Goal: Task Accomplishment & Management: Use online tool/utility

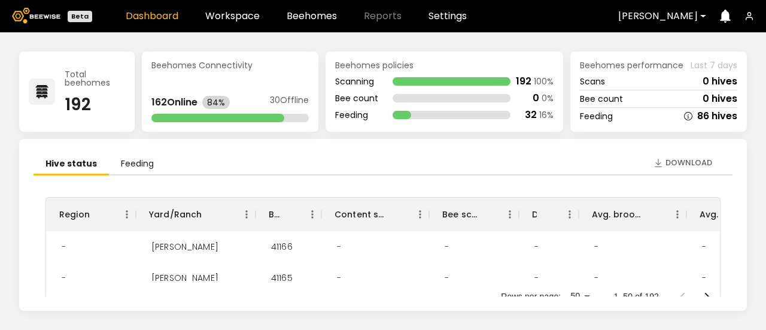
click at [751, 98] on div "Total beehomes 192 Beehomes Connectivity 162 Online 84% 30 Offline Beehomes pol…" at bounding box center [383, 181] width 766 height 298
drag, startPoint x: 730, startPoint y: 180, endPoint x: 739, endPoint y: 225, distance: 45.9
click at [739, 225] on div "Download Hive status Feeding Region Yard/Ranch BH ID Content scan hives Bee sca…" at bounding box center [383, 225] width 728 height 172
click at [323, 11] on link "Beehomes" at bounding box center [312, 16] width 50 height 10
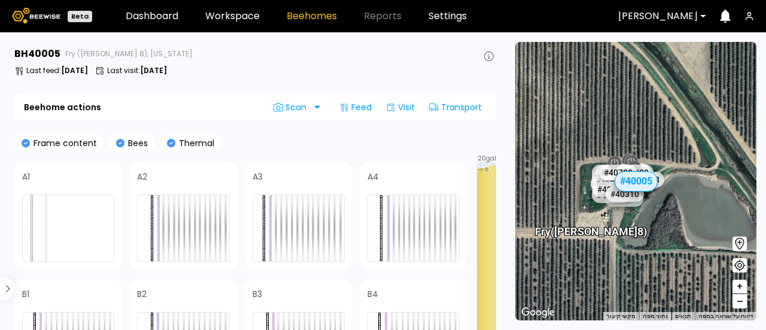
click at [733, 306] on button "–" at bounding box center [740, 301] width 14 height 14
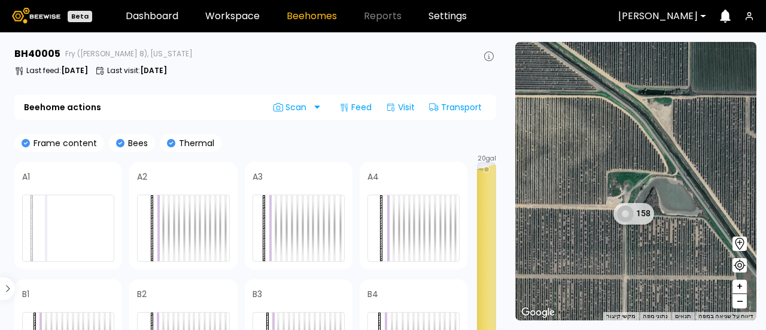
click at [733, 306] on button "–" at bounding box center [740, 301] width 14 height 14
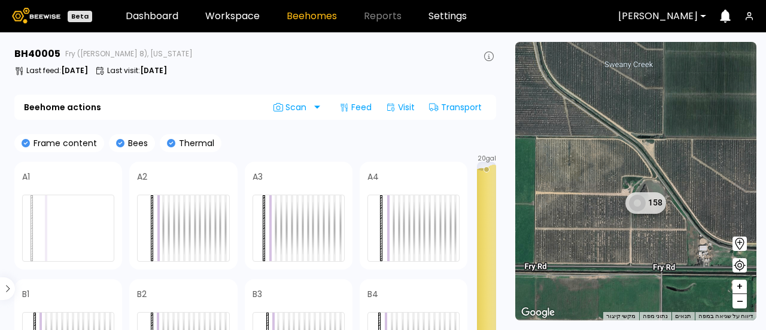
click at [733, 306] on button "–" at bounding box center [740, 301] width 14 height 14
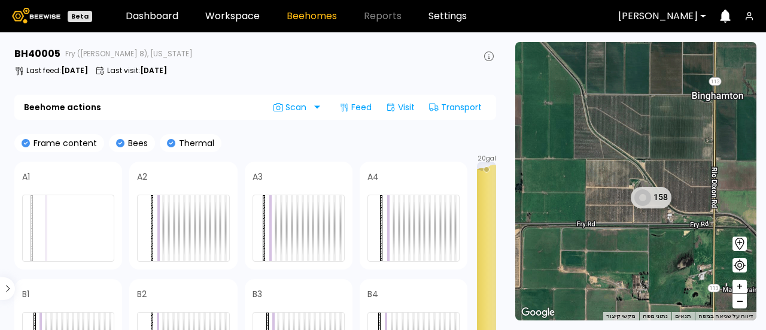
click at [733, 306] on button "–" at bounding box center [740, 301] width 14 height 14
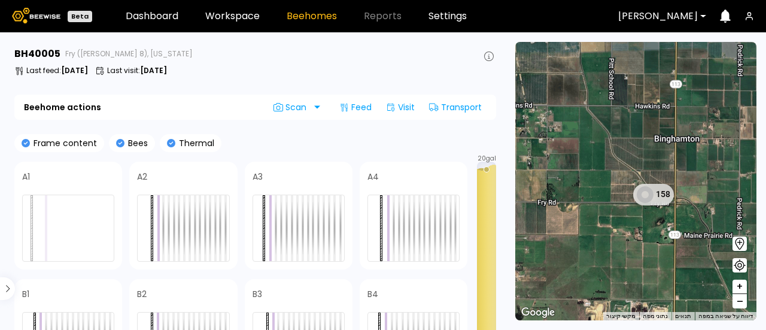
click at [733, 306] on button "–" at bounding box center [740, 301] width 14 height 14
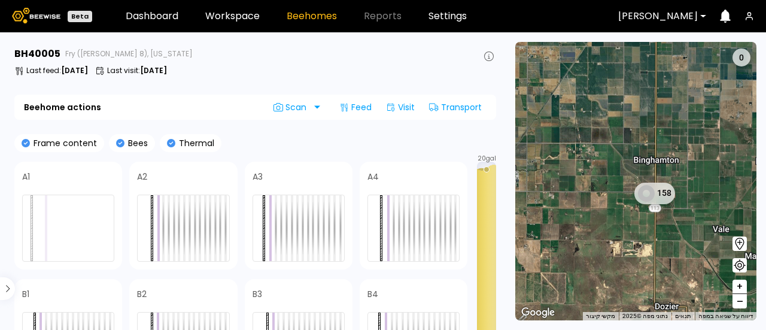
click at [733, 306] on button "–" at bounding box center [740, 301] width 14 height 14
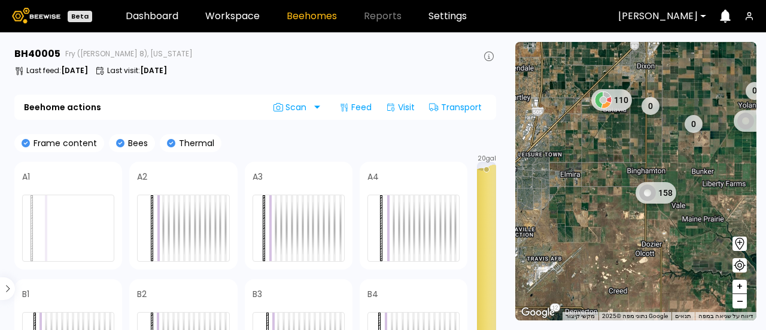
click at [733, 306] on button "–" at bounding box center [740, 301] width 14 height 14
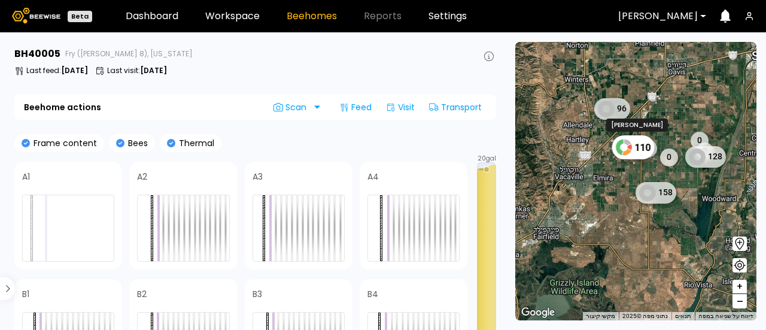
click at [638, 148] on div "110" at bounding box center [633, 147] width 43 height 24
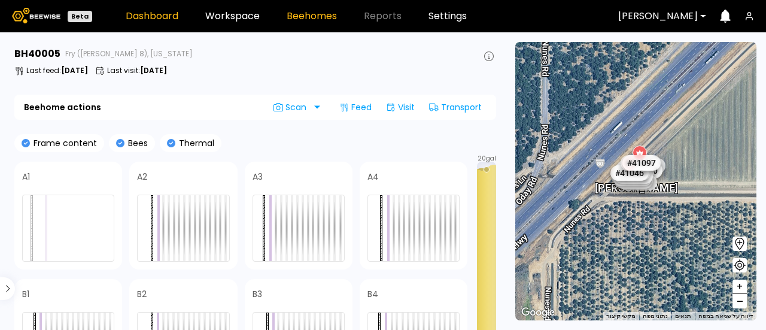
click at [159, 16] on link "Dashboard" at bounding box center [152, 16] width 53 height 10
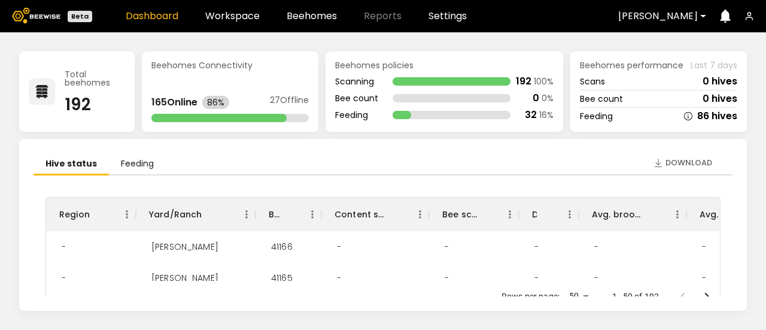
drag, startPoint x: 733, startPoint y: 160, endPoint x: 733, endPoint y: 194, distance: 34.1
drag, startPoint x: 733, startPoint y: 194, endPoint x: 747, endPoint y: 193, distance: 14.4
drag, startPoint x: 747, startPoint y: 193, endPoint x: 766, endPoint y: 258, distance: 67.8
drag, startPoint x: 766, startPoint y: 258, endPoint x: 733, endPoint y: 271, distance: 35.5
click at [733, 271] on div "Download Hive status Feeding Region Yard/Ranch BH ID Content scan hives Bee sca…" at bounding box center [383, 225] width 728 height 172
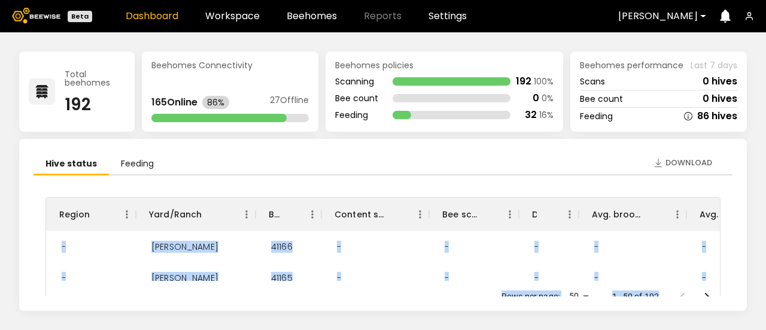
drag, startPoint x: 733, startPoint y: 271, endPoint x: 733, endPoint y: 284, distance: 13.2
click at [733, 284] on div "Download Hive status Feeding Region Yard/Ranch BH ID Content scan hives Bee sca…" at bounding box center [383, 225] width 728 height 172
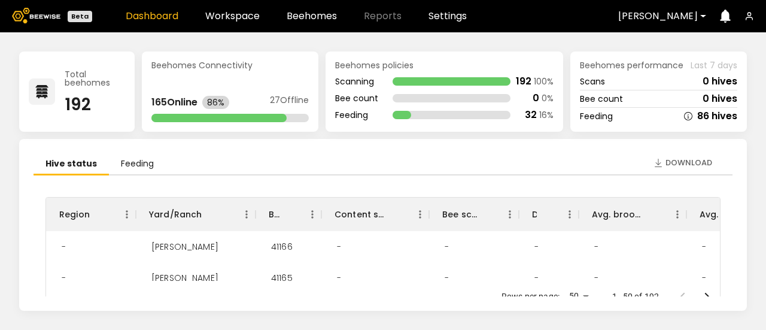
click at [733, 284] on div "Download Hive status Feeding Region Yard/Ranch BH ID Content scan hives Bee sca…" at bounding box center [383, 225] width 728 height 172
click at [237, 13] on link "Workspace" at bounding box center [232, 16] width 54 height 10
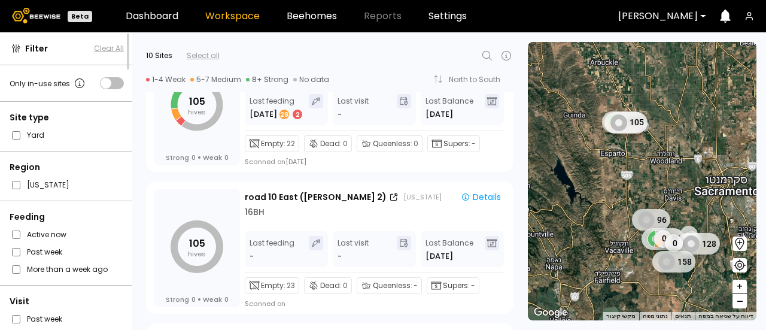
scroll to position [72, 0]
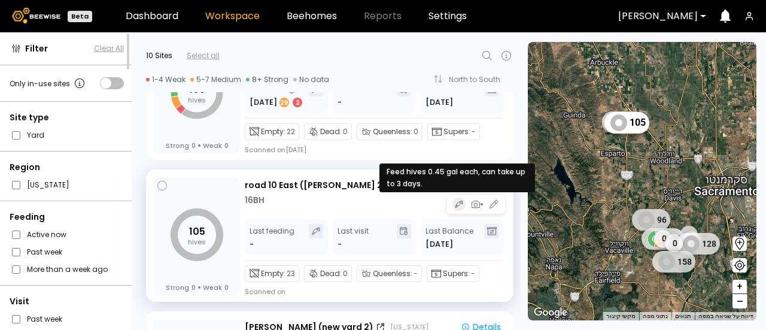
click at [457, 202] on icon "button" at bounding box center [459, 204] width 8 height 10
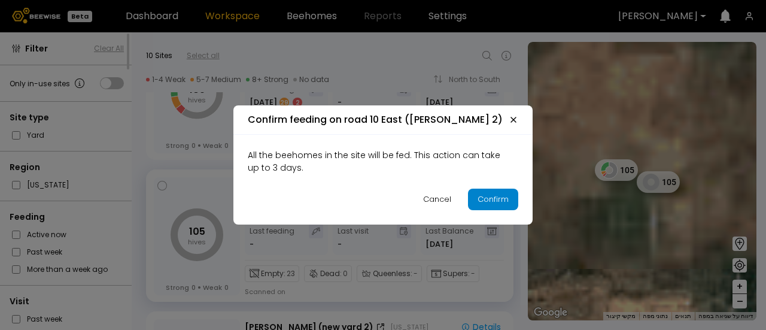
click at [494, 201] on div "Confirm" at bounding box center [493, 199] width 31 height 12
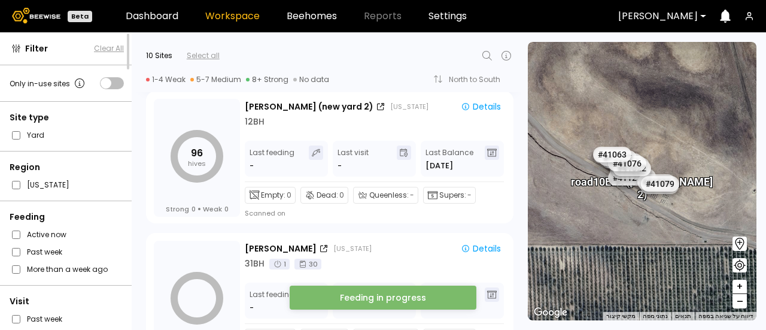
scroll to position [292, 0]
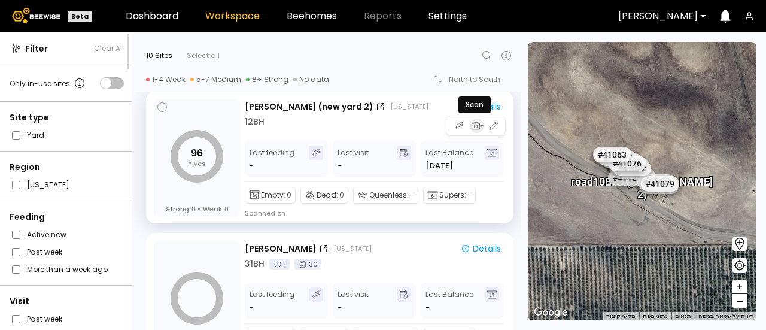
click at [478, 128] on icon "button" at bounding box center [475, 125] width 11 height 11
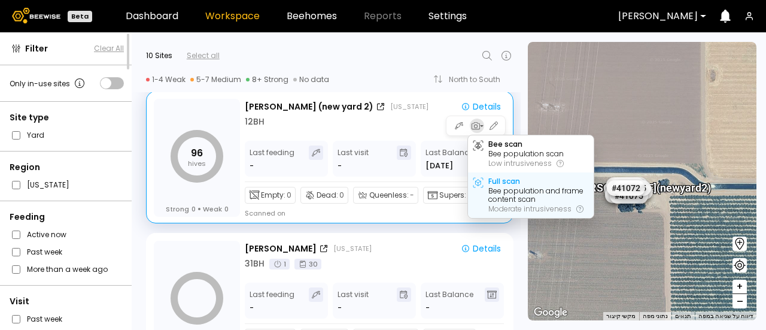
click at [493, 191] on div "Bee population and frame content scan" at bounding box center [539, 195] width 101 height 17
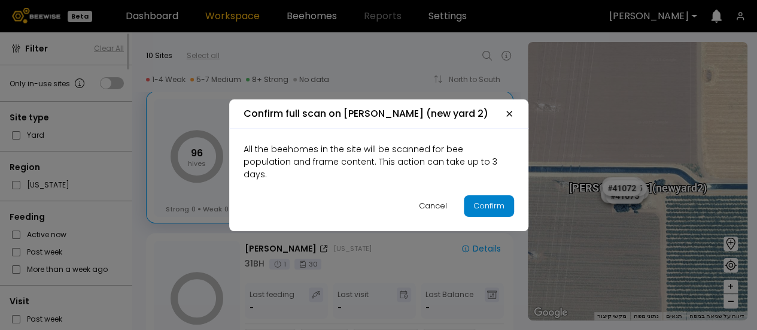
click at [493, 200] on div "Confirm" at bounding box center [489, 206] width 31 height 12
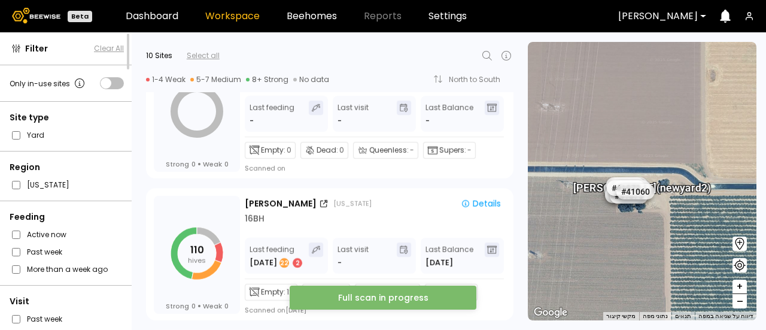
scroll to position [520, 0]
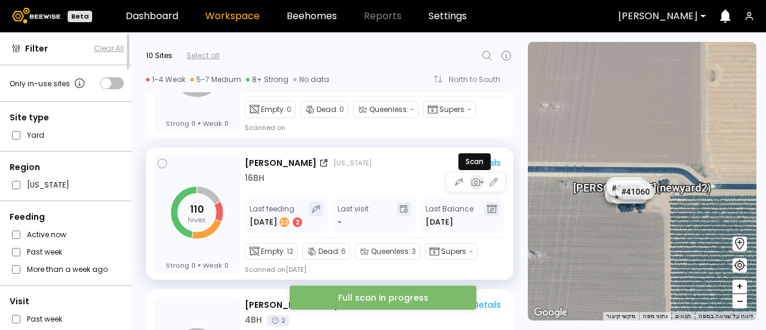
click at [473, 181] on icon "button" at bounding box center [475, 182] width 11 height 11
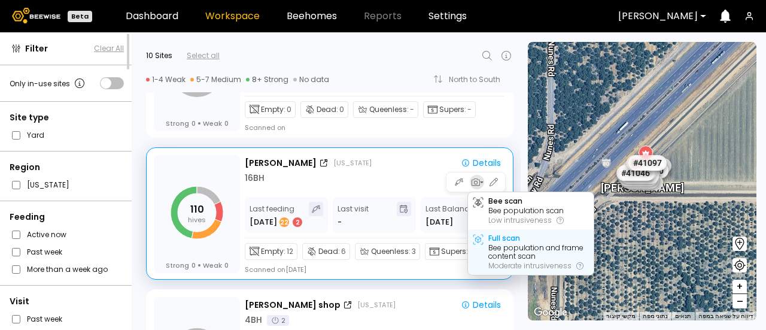
click at [490, 246] on div "Bee population and frame content scan" at bounding box center [539, 252] width 101 height 17
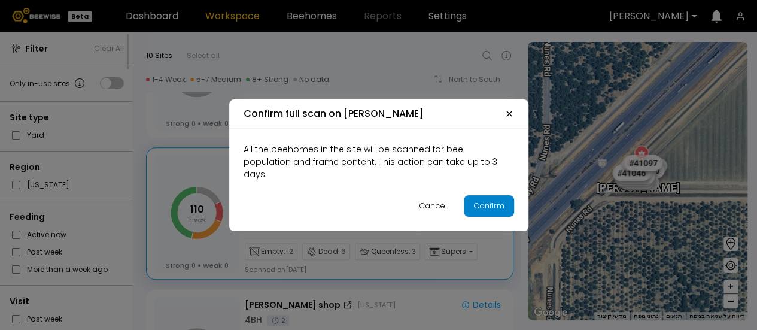
click at [489, 208] on button "Confirm" at bounding box center [489, 206] width 50 height 22
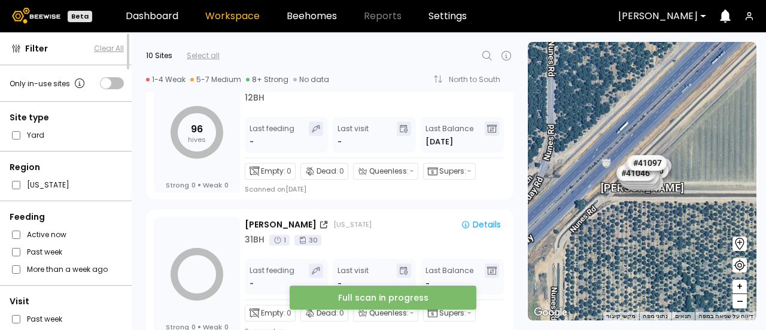
scroll to position [0, 0]
